Goal: Task Accomplishment & Management: Manage account settings

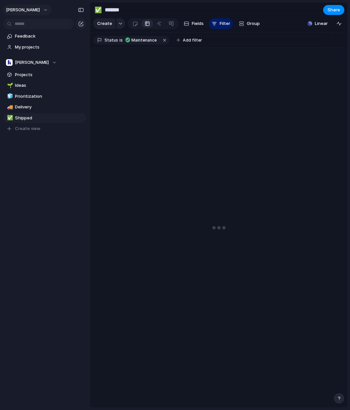
click at [18, 10] on button "[PERSON_NAME]" at bounding box center [27, 10] width 49 height 11
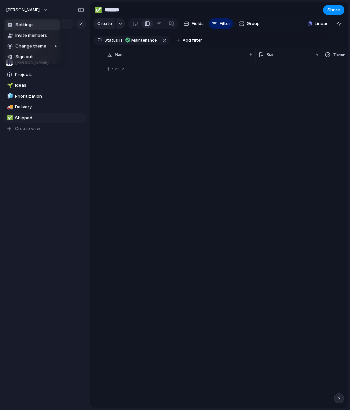
click at [27, 26] on span "Settings" at bounding box center [24, 25] width 18 height 7
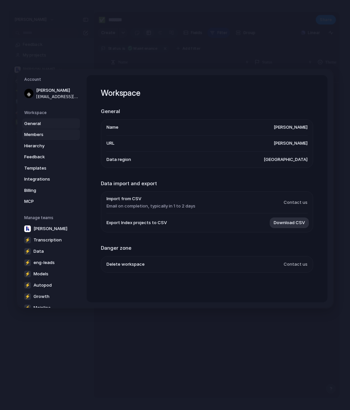
click at [55, 130] on link "Members" at bounding box center [51, 134] width 58 height 11
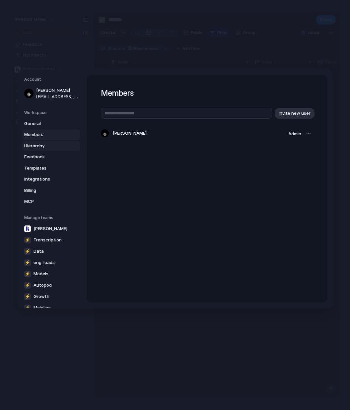
click at [57, 148] on link "Hierarchy" at bounding box center [51, 145] width 58 height 11
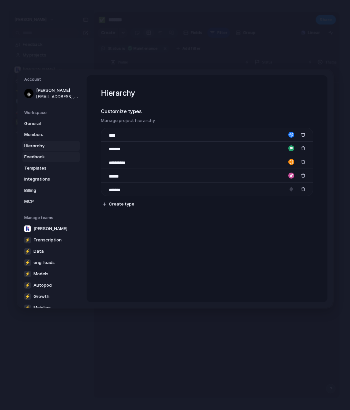
click at [46, 161] on link "Feedback" at bounding box center [51, 156] width 58 height 11
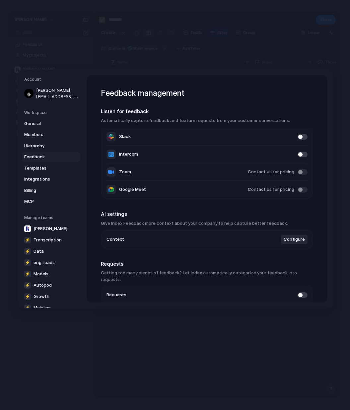
scroll to position [26, 0]
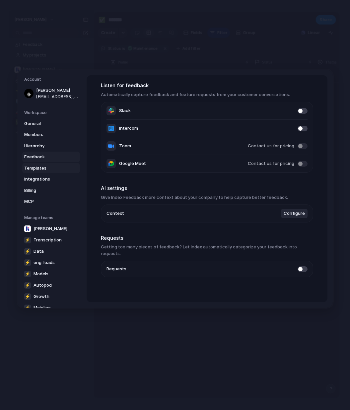
click at [41, 166] on span "Templates" at bounding box center [45, 167] width 43 height 7
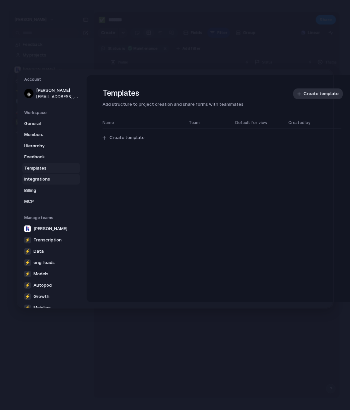
click at [53, 181] on span "Integrations" at bounding box center [45, 179] width 43 height 7
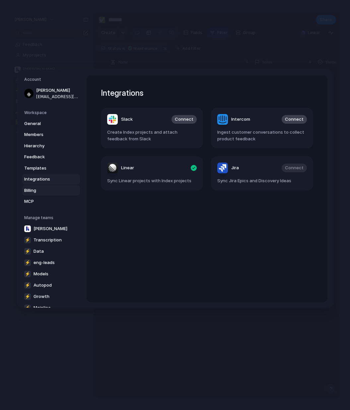
click at [48, 187] on span "Billing" at bounding box center [45, 190] width 43 height 7
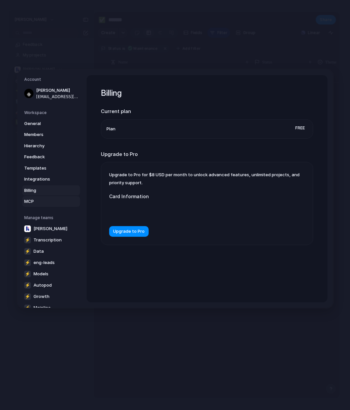
click at [46, 201] on span "MCP" at bounding box center [45, 201] width 43 height 7
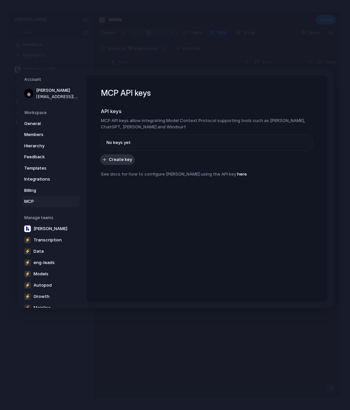
click at [124, 140] on span "No keys yet" at bounding box center [119, 142] width 24 height 7
click at [124, 142] on span "No keys yet" at bounding box center [119, 142] width 24 height 7
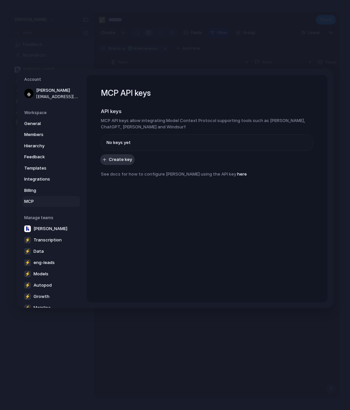
click at [124, 142] on span "No keys yet" at bounding box center [119, 142] width 24 height 7
click at [43, 227] on span "[PERSON_NAME]" at bounding box center [51, 228] width 34 height 7
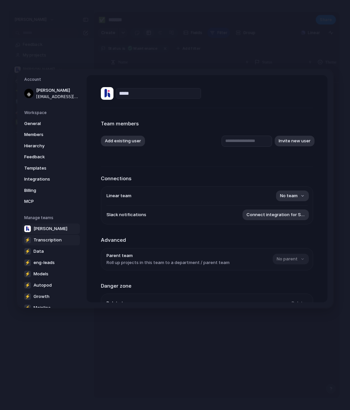
click at [36, 241] on span "Transcription" at bounding box center [48, 239] width 28 height 7
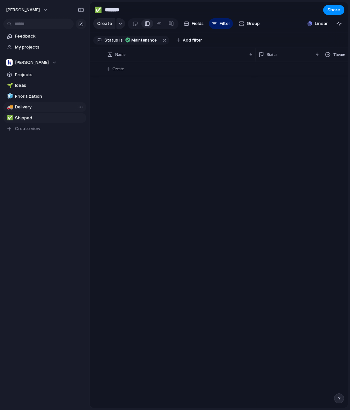
click at [36, 105] on span "Delivery" at bounding box center [49, 107] width 69 height 7
click at [37, 98] on span "Prioritization" at bounding box center [49, 96] width 69 height 7
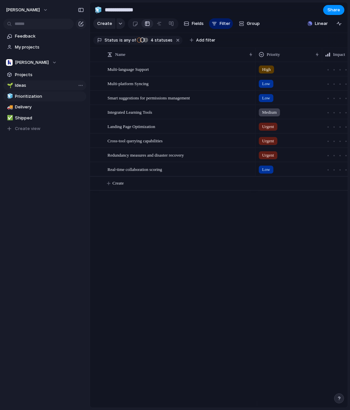
click at [27, 82] on span "Ideas" at bounding box center [49, 85] width 69 height 7
type input "*****"
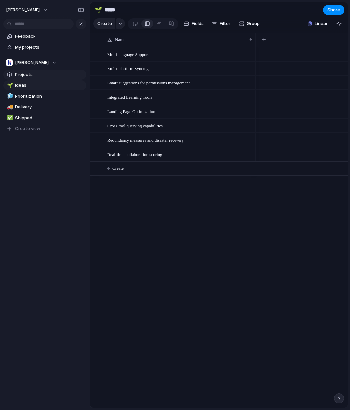
click at [40, 77] on span "Projects" at bounding box center [49, 74] width 69 height 7
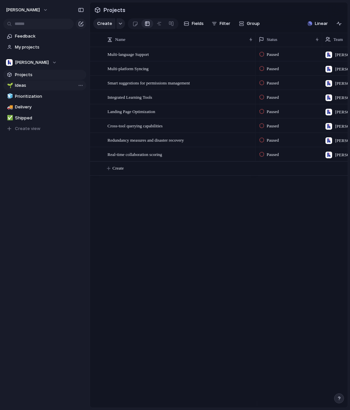
click at [41, 88] on span "Ideas" at bounding box center [49, 85] width 69 height 7
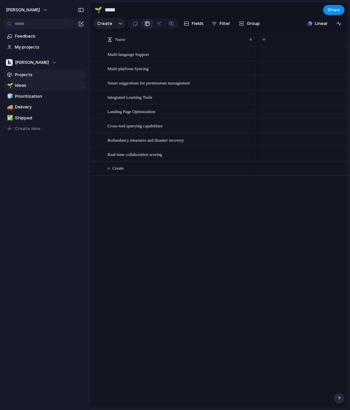
click at [37, 71] on span "Projects" at bounding box center [49, 74] width 69 height 7
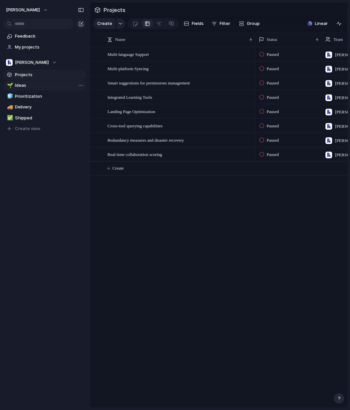
click at [46, 86] on span "Ideas" at bounding box center [49, 85] width 69 height 7
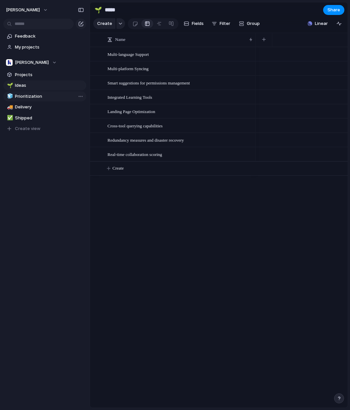
click at [56, 95] on span "Prioritization" at bounding box center [49, 96] width 69 height 7
type input "**********"
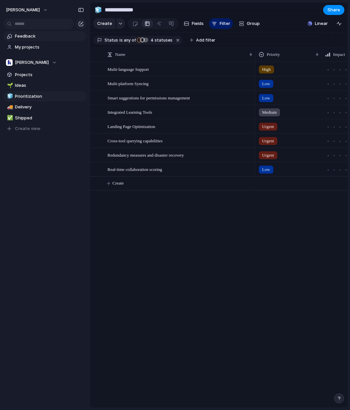
click at [25, 40] on link "Feedback" at bounding box center [44, 36] width 83 height 10
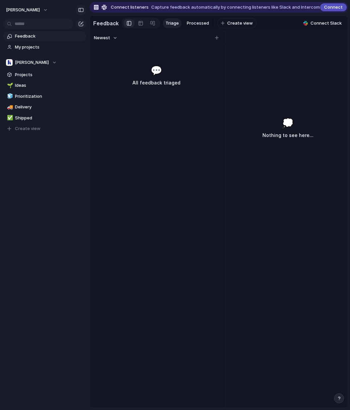
click at [79, 12] on div "button" at bounding box center [81, 10] width 6 height 5
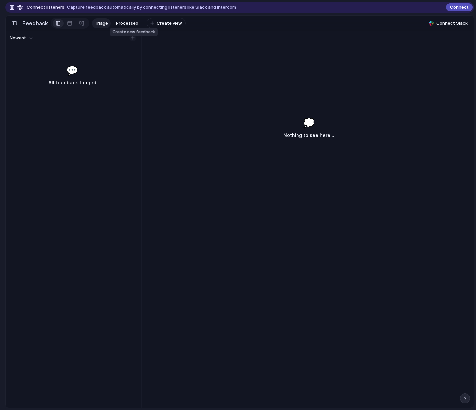
click at [135, 41] on button "button" at bounding box center [132, 38] width 7 height 7
type input "****"
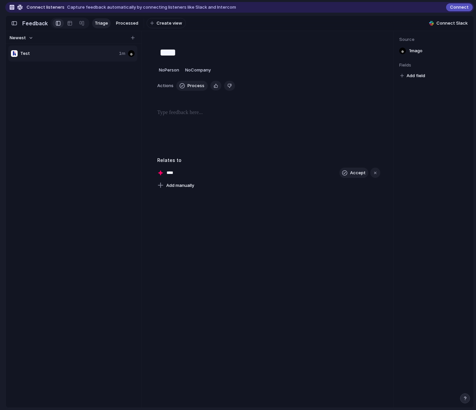
click at [177, 176] on input "****" at bounding box center [174, 172] width 16 height 7
click at [350, 175] on span "Accept" at bounding box center [358, 172] width 16 height 7
click at [350, 177] on button "button" at bounding box center [363, 172] width 9 height 9
click at [350, 177] on div "Projects Issues Give users better UI/UX in Transcription Increase Usability of …" at bounding box center [238, 205] width 476 height 410
click at [350, 177] on button "button" at bounding box center [363, 172] width 9 height 9
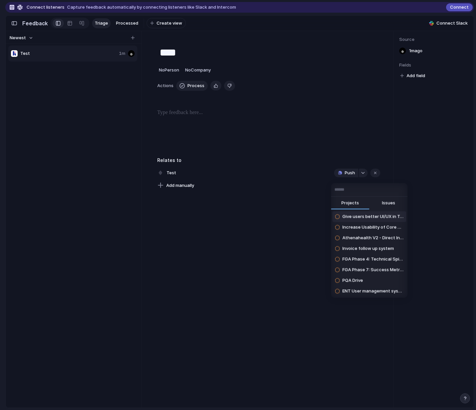
click at [350, 204] on span "Issues" at bounding box center [388, 203] width 13 height 7
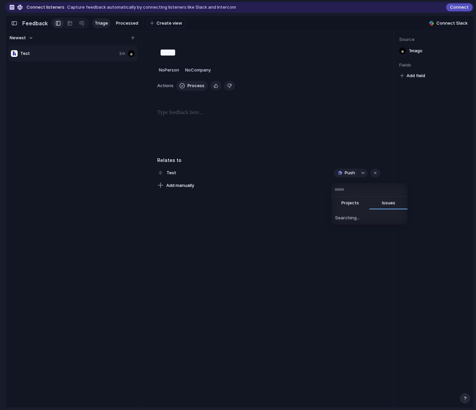
click at [280, 212] on div "Projects Issues Searching..." at bounding box center [238, 205] width 476 height 410
click at [350, 108] on div "**** No Person No Company Actions Process Delete Relates to Test Push Add manua…" at bounding box center [268, 114] width 239 height 151
click at [16, 23] on div "button" at bounding box center [14, 23] width 6 height 5
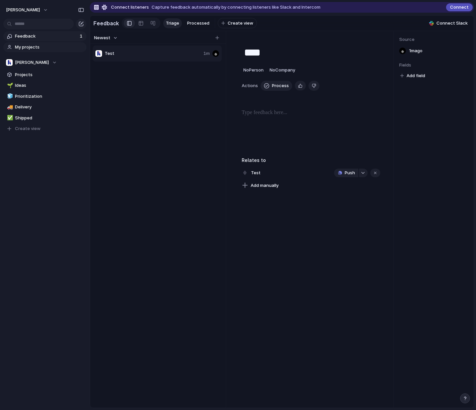
click at [31, 46] on span "My projects" at bounding box center [49, 47] width 69 height 7
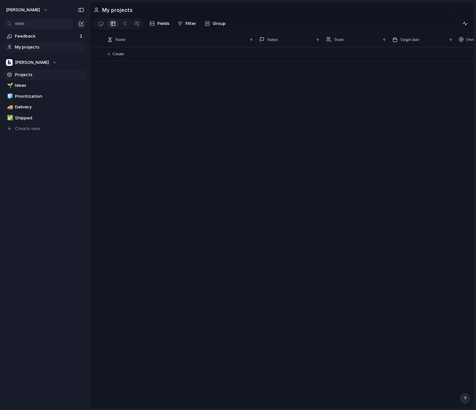
click at [55, 78] on link "Projects" at bounding box center [44, 75] width 83 height 10
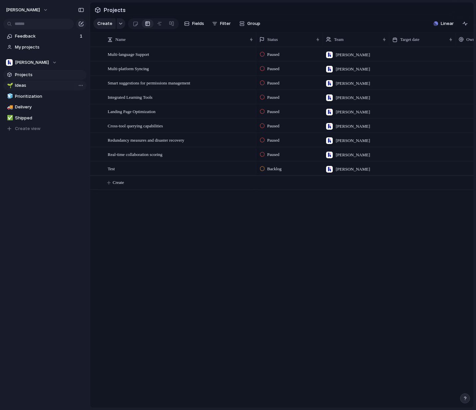
click at [49, 84] on span "Ideas" at bounding box center [49, 85] width 69 height 7
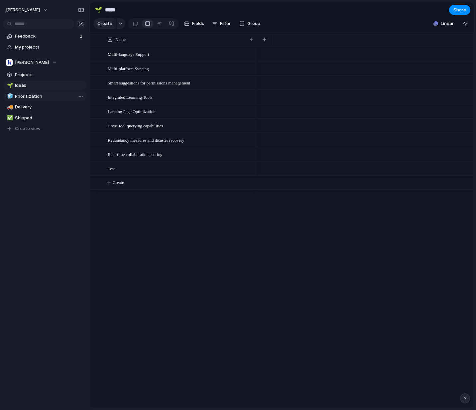
click at [51, 94] on span "Prioritization" at bounding box center [49, 96] width 69 height 7
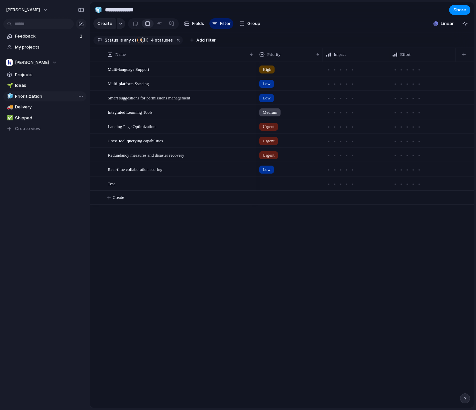
type input "**********"
click at [270, 58] on span "Priority" at bounding box center [273, 54] width 13 height 7
click at [270, 61] on div "Modify Hide Sort ascending Sort descending" at bounding box center [238, 205] width 476 height 410
click at [270, 58] on span "Priority" at bounding box center [273, 54] width 13 height 7
click at [270, 61] on div "Modify Hide Sort ascending Sort descending" at bounding box center [238, 205] width 476 height 410
